Goal: Information Seeking & Learning: Understand process/instructions

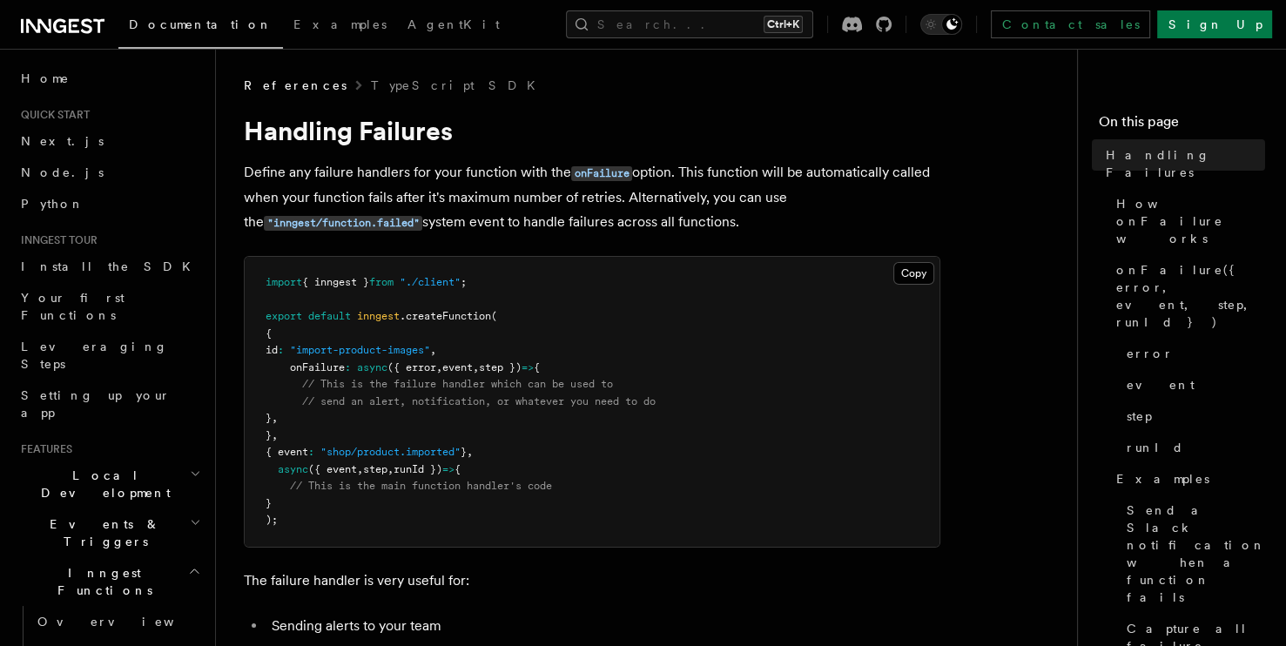
click at [252, 165] on p "Define any failure handlers for your function with the onFailure option. This f…" at bounding box center [592, 197] width 696 height 75
click at [253, 165] on p "Define any failure handlers for your function with the onFailure option. This f…" at bounding box center [592, 197] width 696 height 75
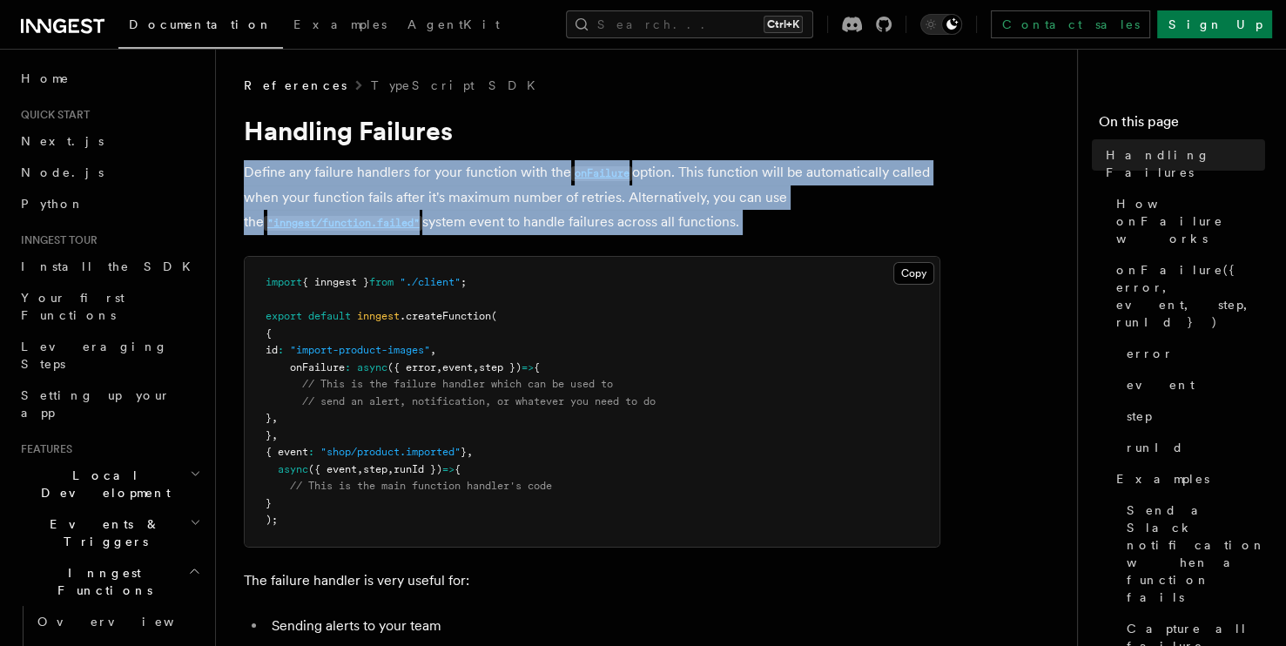
click at [253, 165] on p "Define any failure handlers for your function with the onFailure option. This f…" at bounding box center [592, 197] width 696 height 75
click at [493, 400] on span "// send an alert, notification, or whatever you need to do" at bounding box center [478, 401] width 353 height 12
click at [622, 207] on p "Define any failure handlers for your function with the onFailure option. This f…" at bounding box center [592, 197] width 696 height 75
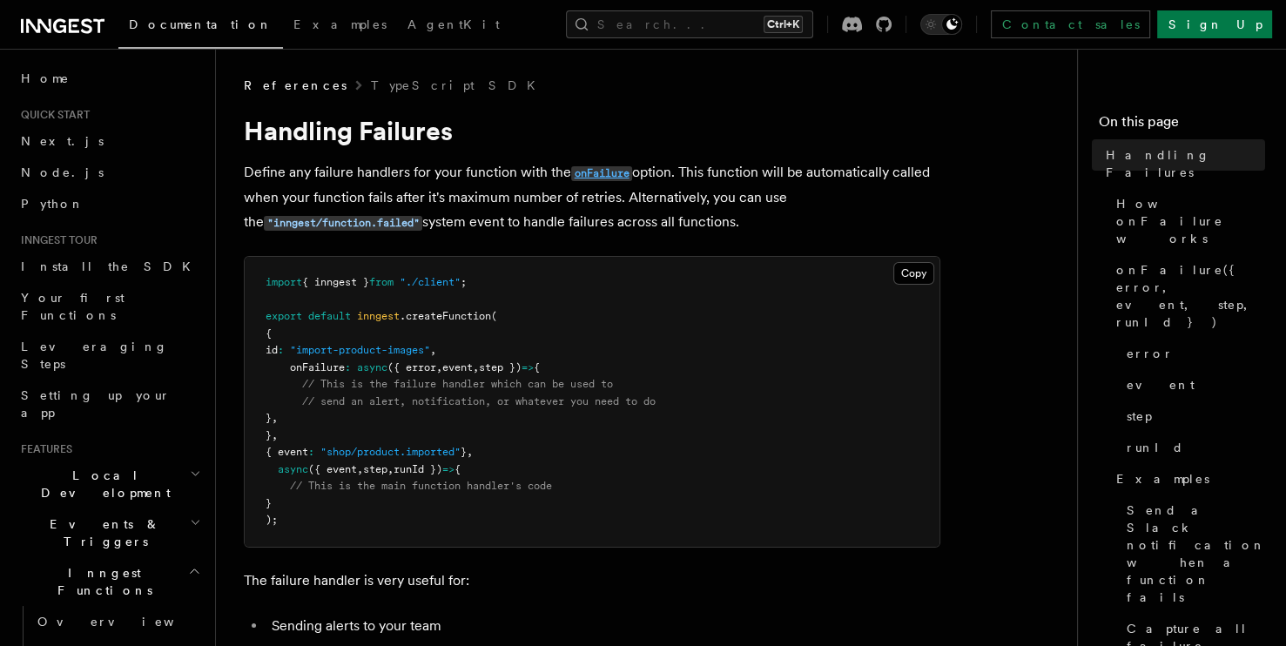
click at [584, 177] on code "onFailure" at bounding box center [601, 173] width 61 height 15
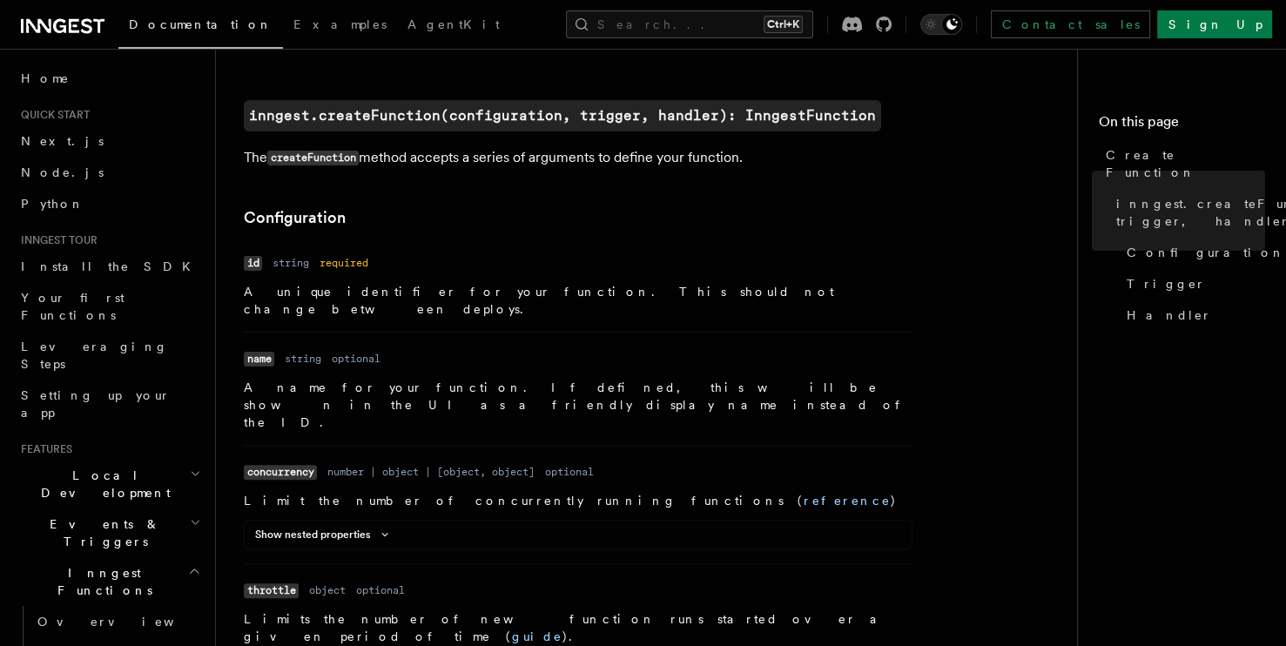
scroll to position [355, 0]
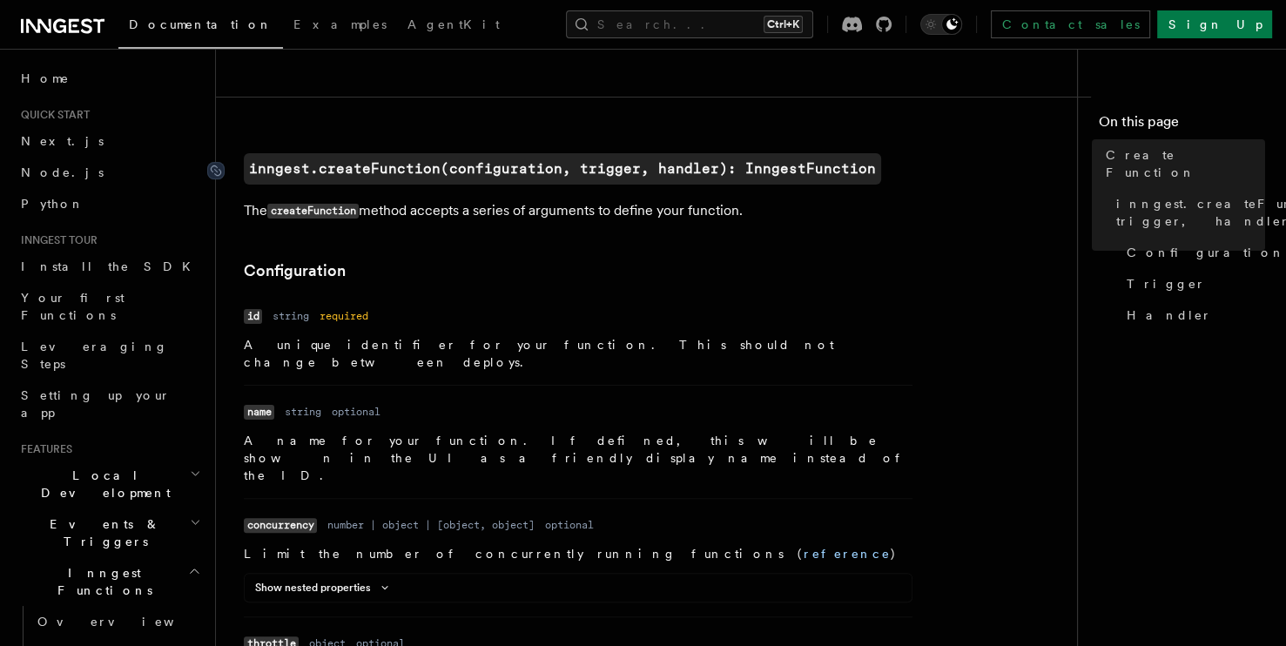
click at [334, 165] on code "inngest.createFunction(configuration, trigger, handler): InngestFunction" at bounding box center [562, 168] width 637 height 31
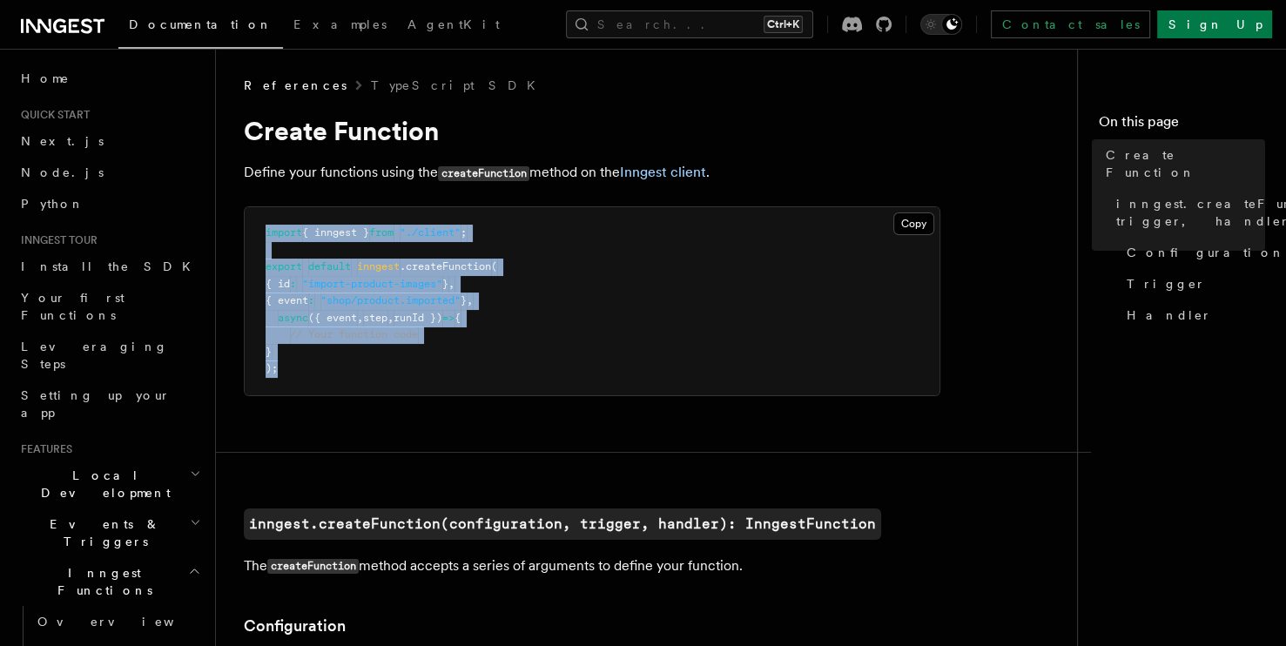
drag, startPoint x: 261, startPoint y: 229, endPoint x: 466, endPoint y: 321, distance: 224.4
click at [536, 370] on pre "import { inngest } from "./client" ; export default inngest .createFunction ( {…" at bounding box center [592, 301] width 695 height 188
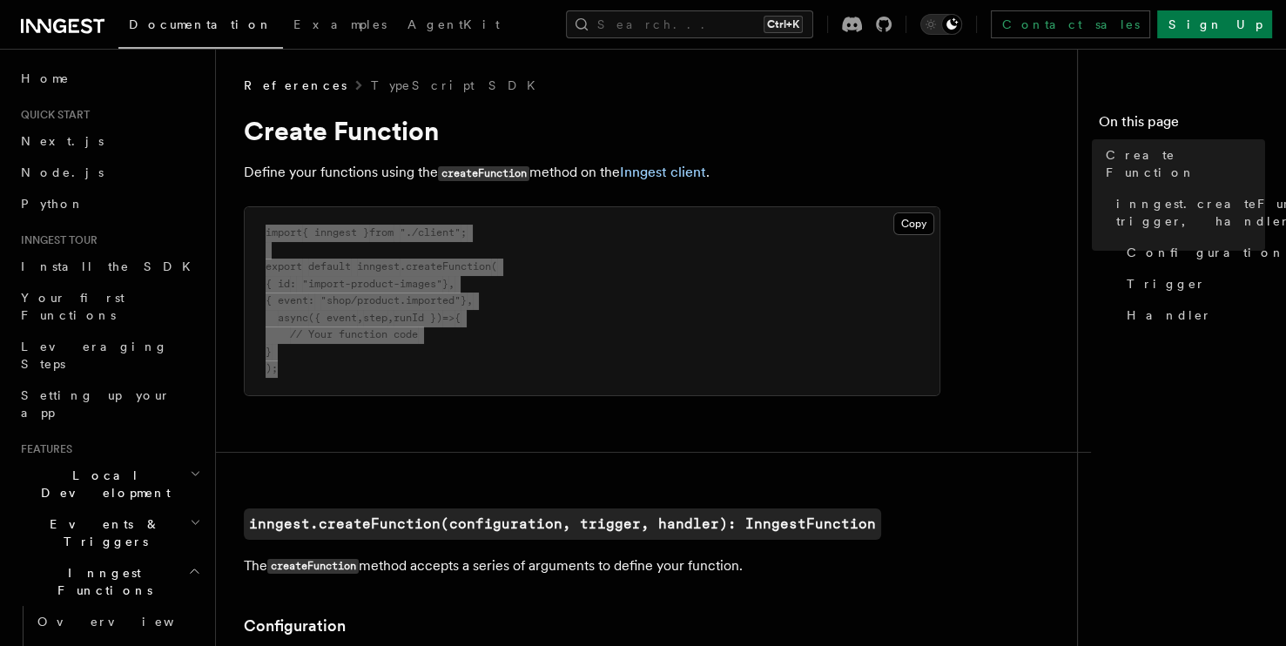
copy code "import { inngest } from "./client" ; export default inngest .createFunction ( {…"
